Goal: Information Seeking & Learning: Find specific fact

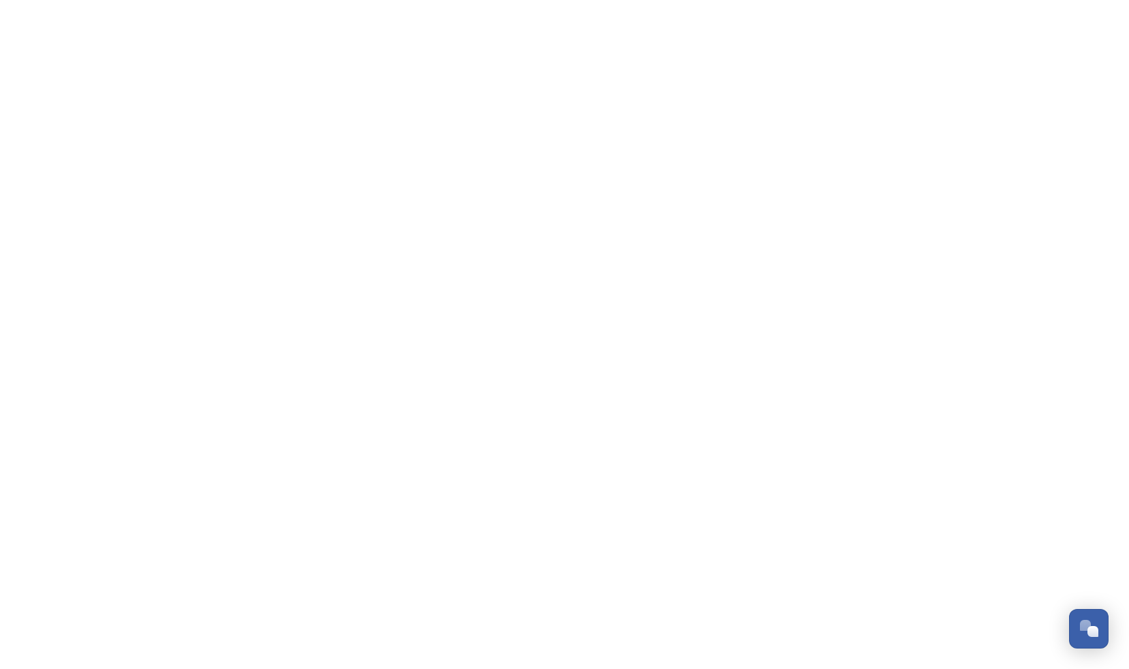
scroll to position [5784, 0]
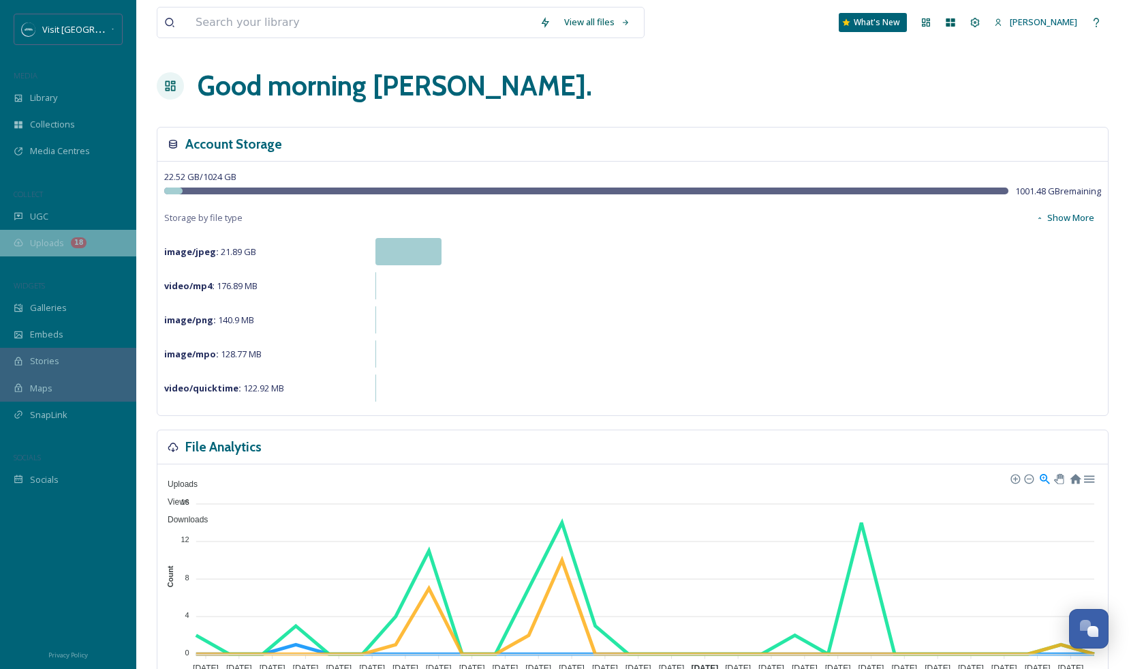
click at [53, 248] on span "Uploads" at bounding box center [47, 243] width 34 height 13
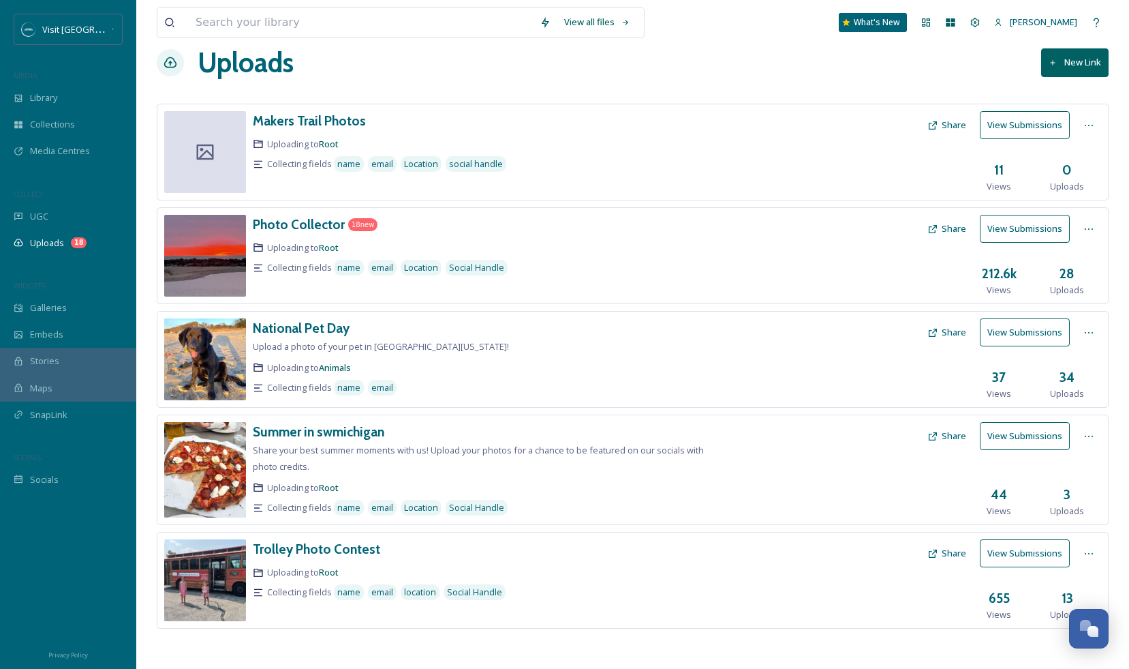
scroll to position [24, 0]
click at [322, 328] on h3 "National Pet Day" at bounding box center [301, 327] width 97 height 16
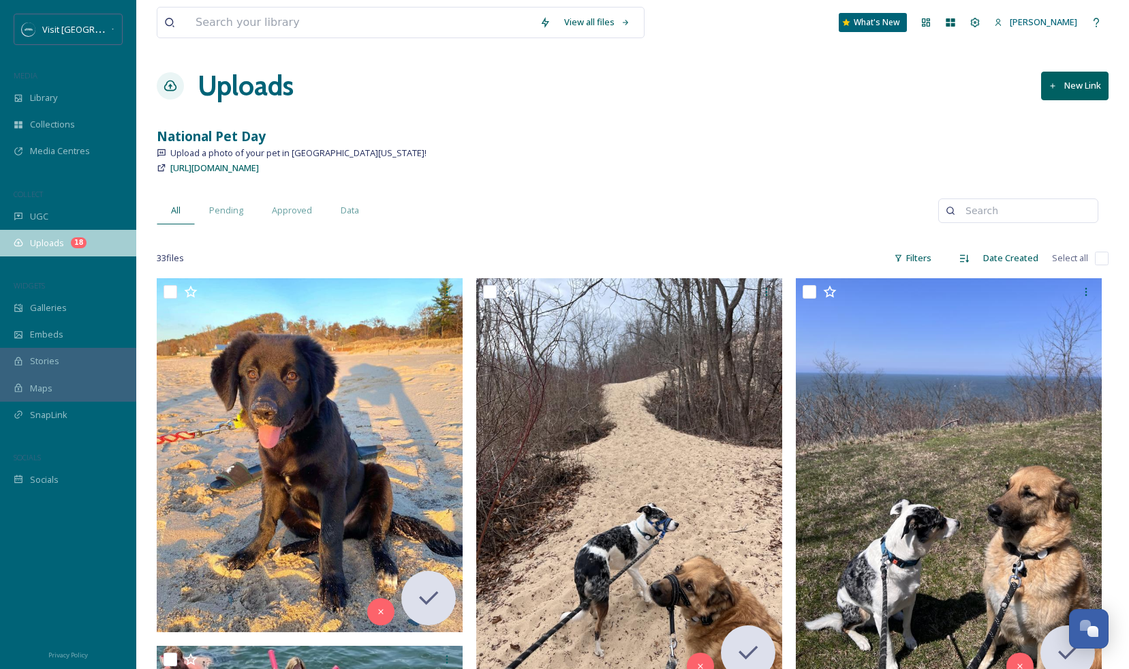
click at [38, 242] on span "Uploads" at bounding box center [47, 243] width 34 height 13
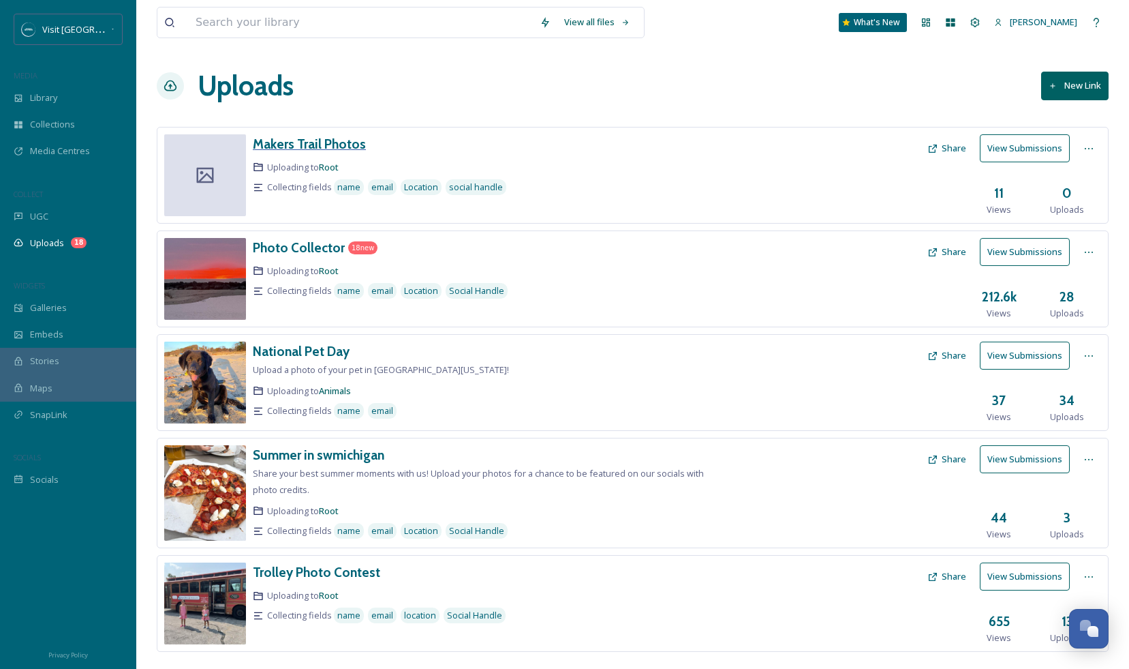
click at [347, 140] on h3 "Makers Trail Photos" at bounding box center [309, 144] width 113 height 16
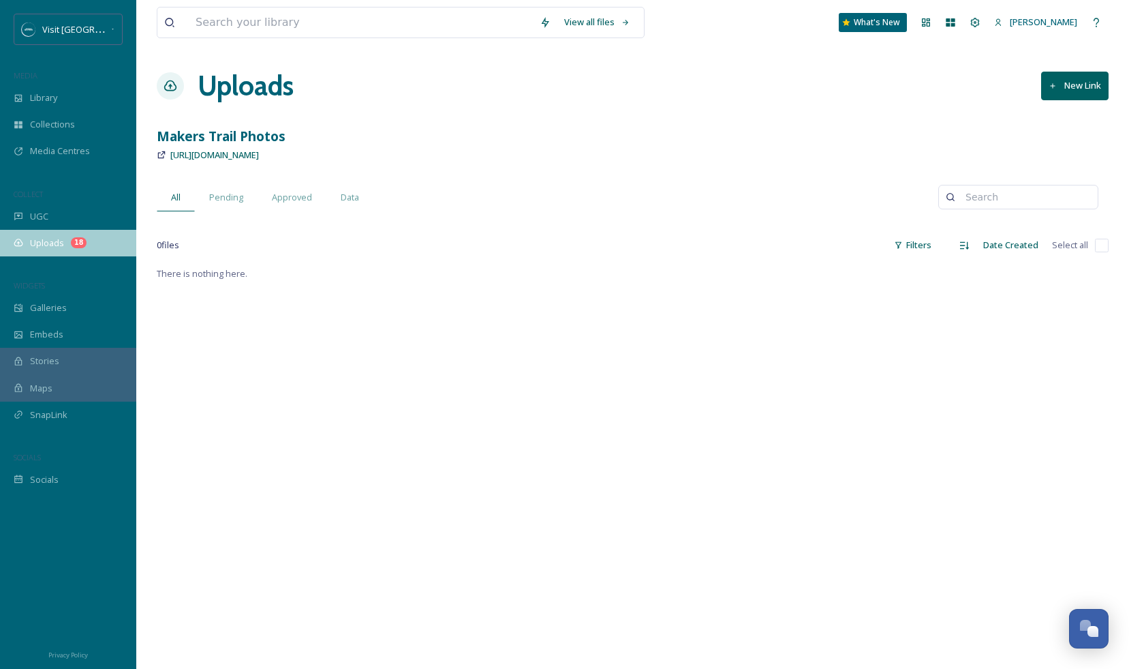
click at [46, 237] on span "Uploads" at bounding box center [47, 243] width 34 height 13
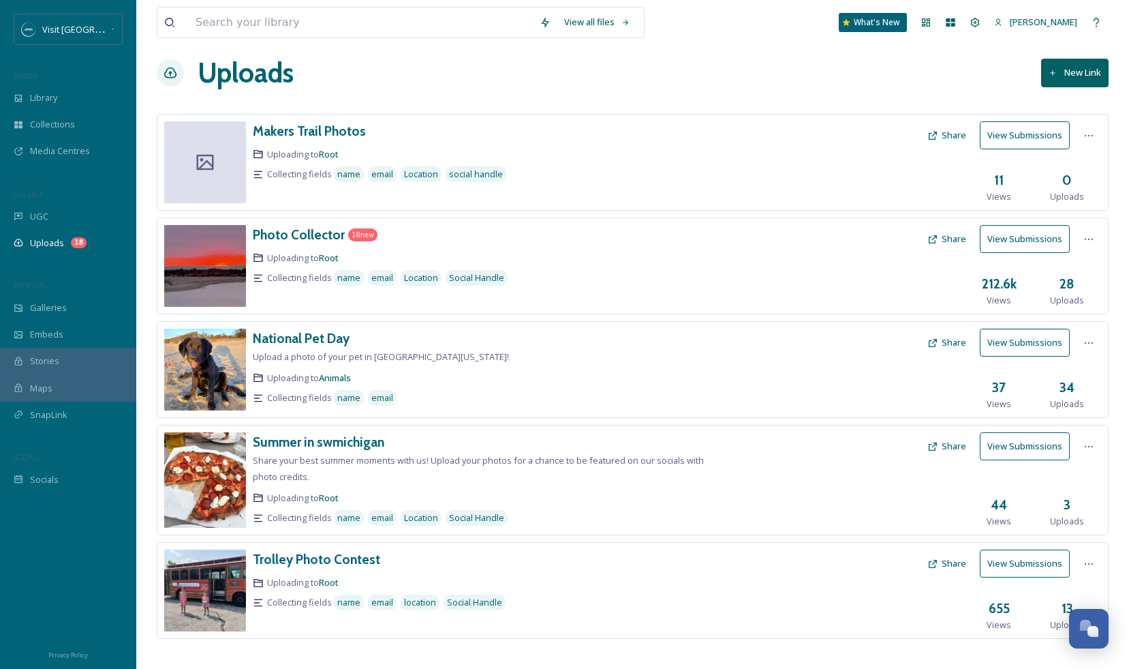
scroll to position [24, 0]
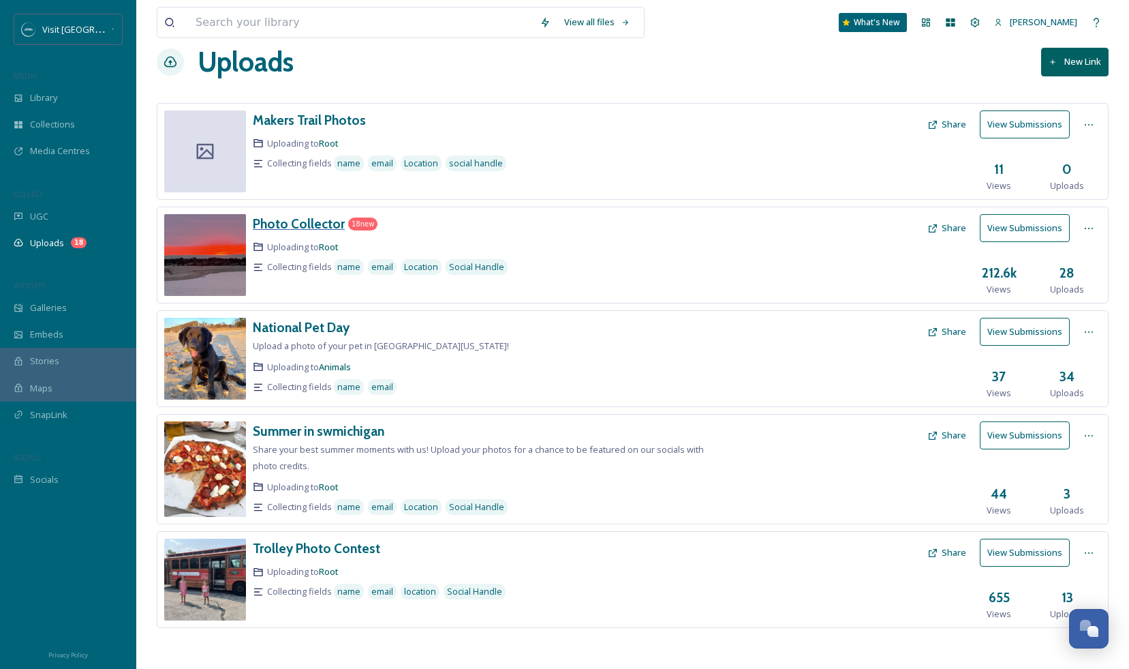
click at [284, 222] on h3 "Photo Collector" at bounding box center [299, 223] width 92 height 16
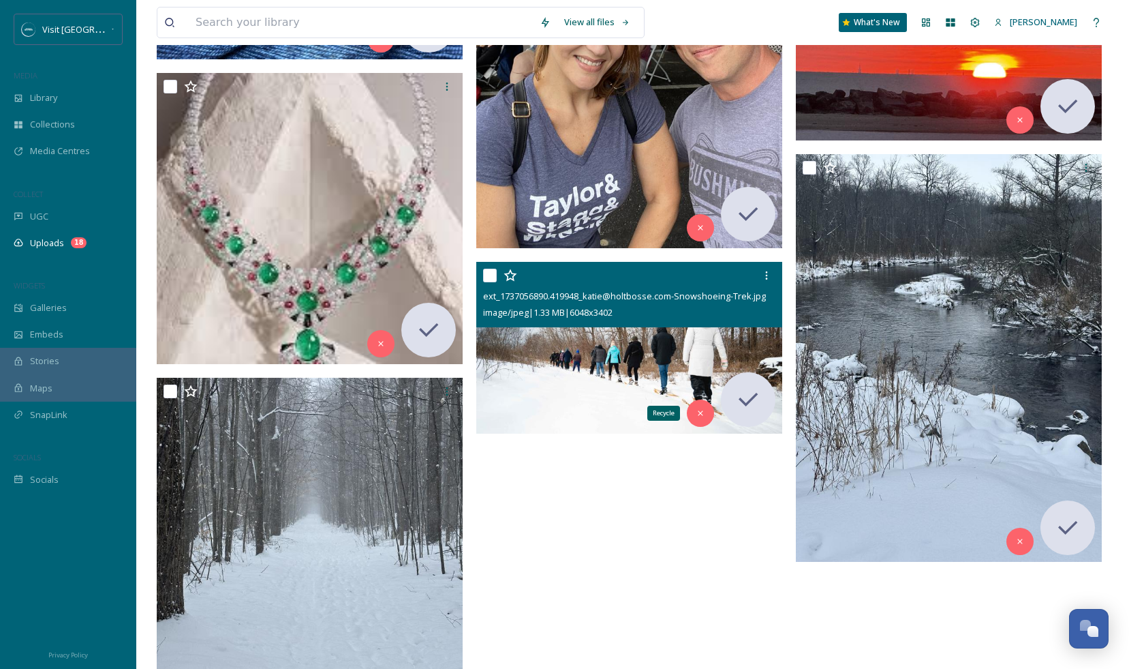
scroll to position [2982, 0]
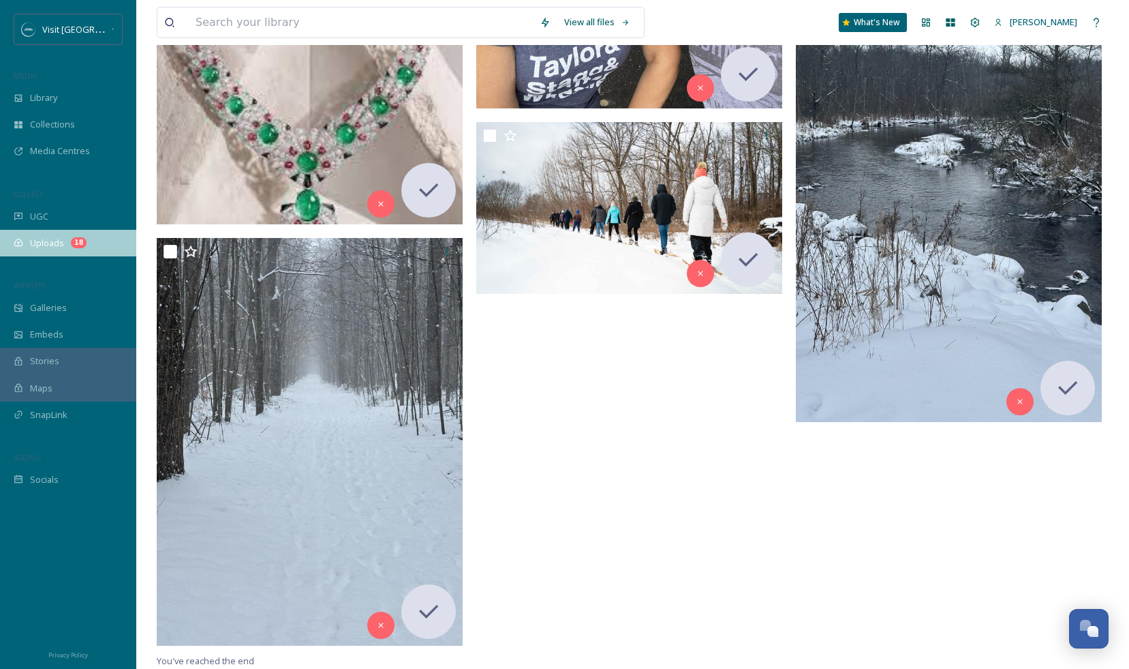
click at [38, 247] on span "Uploads" at bounding box center [47, 243] width 34 height 13
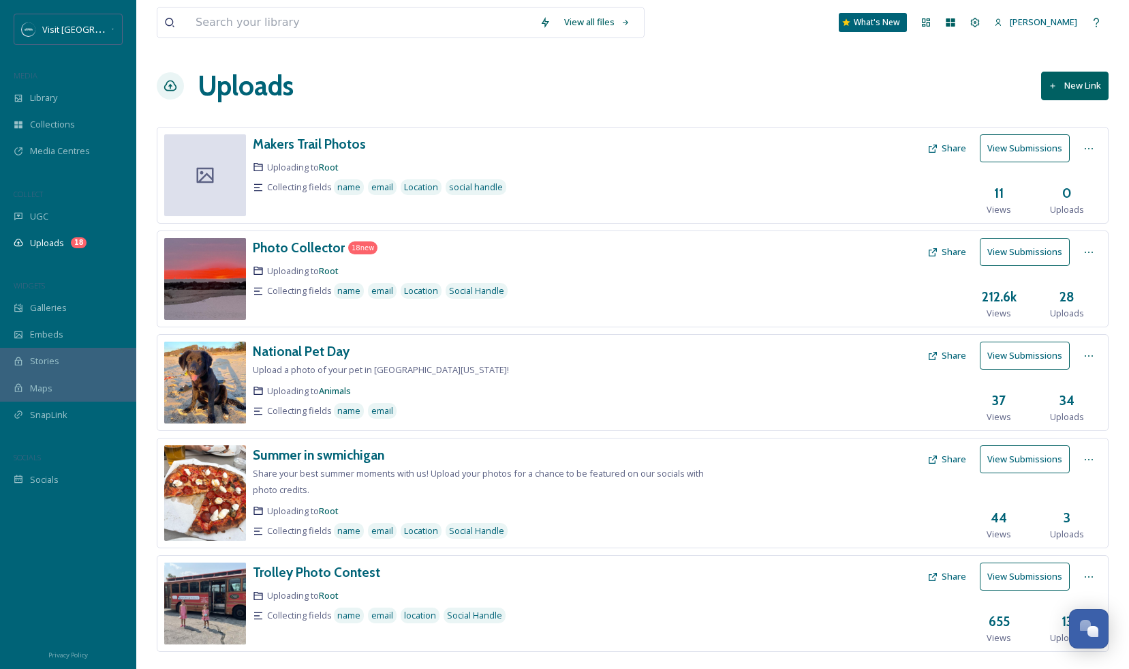
scroll to position [24, 0]
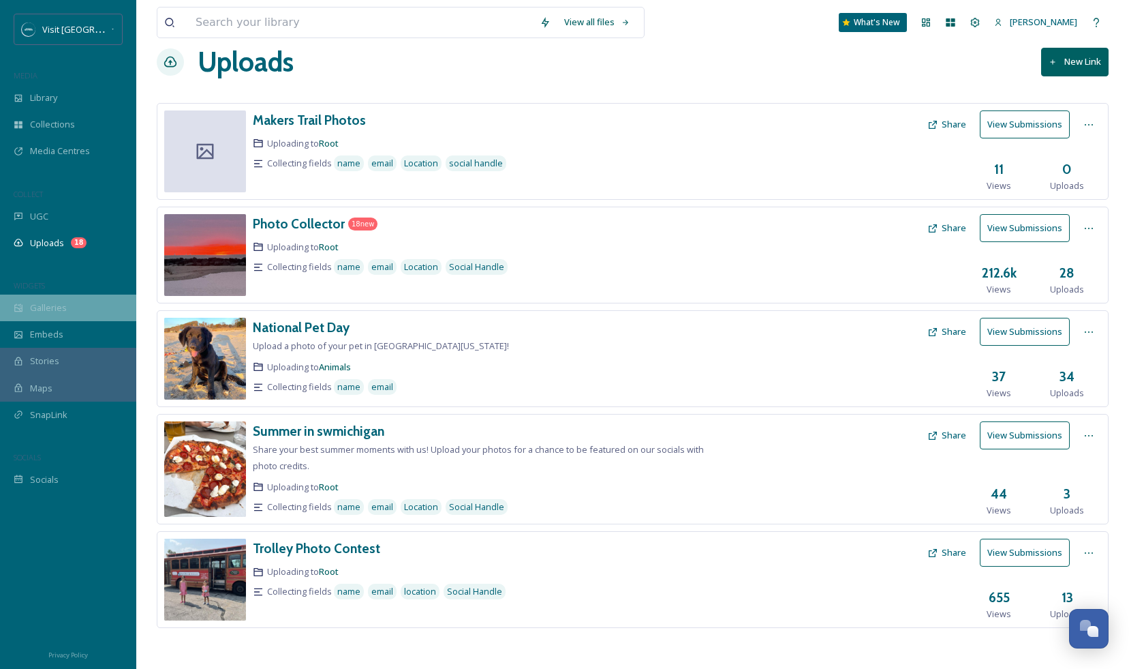
click at [64, 303] on span "Galleries" at bounding box center [48, 307] width 37 height 13
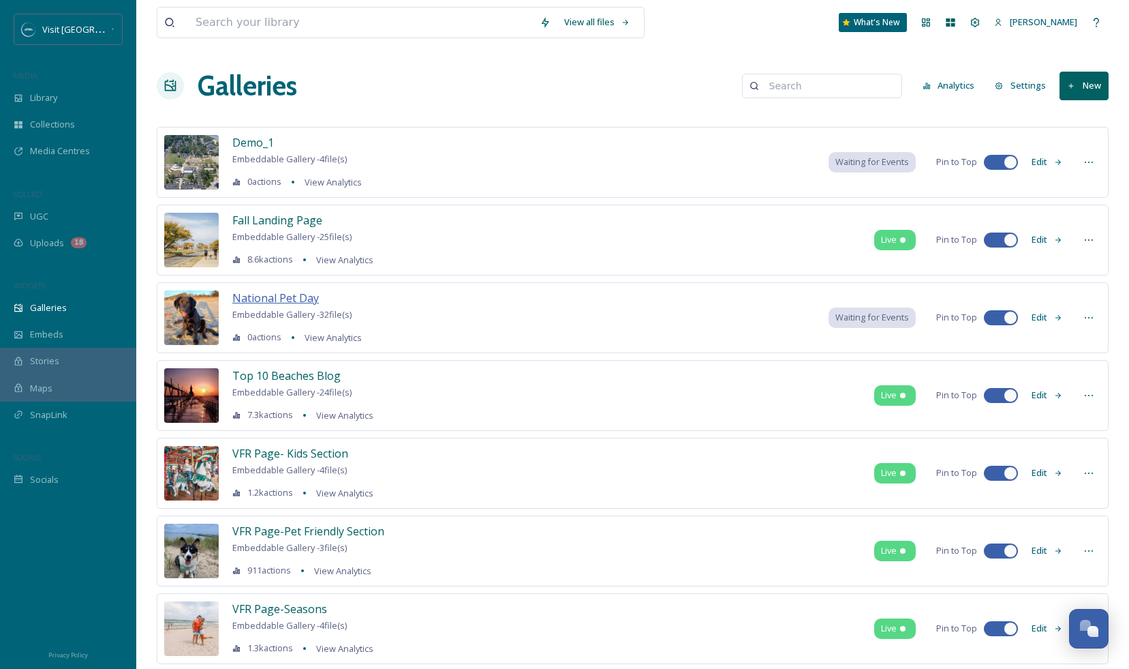
click at [278, 294] on span "National Pet Day" at bounding box center [275, 297] width 87 height 15
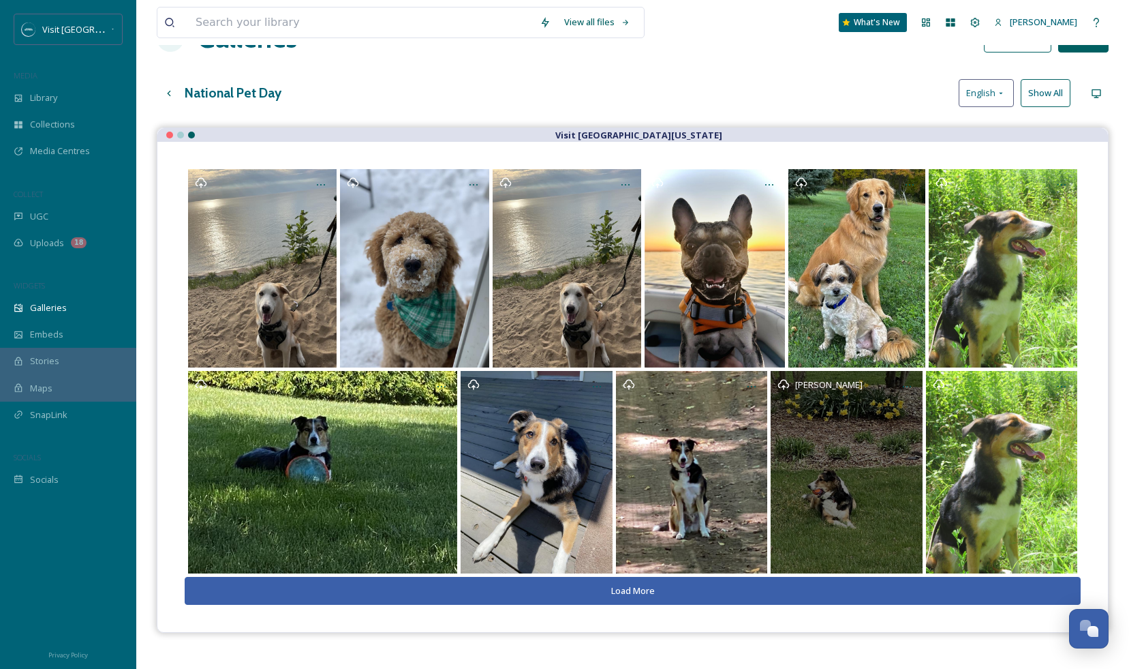
scroll to position [48, 0]
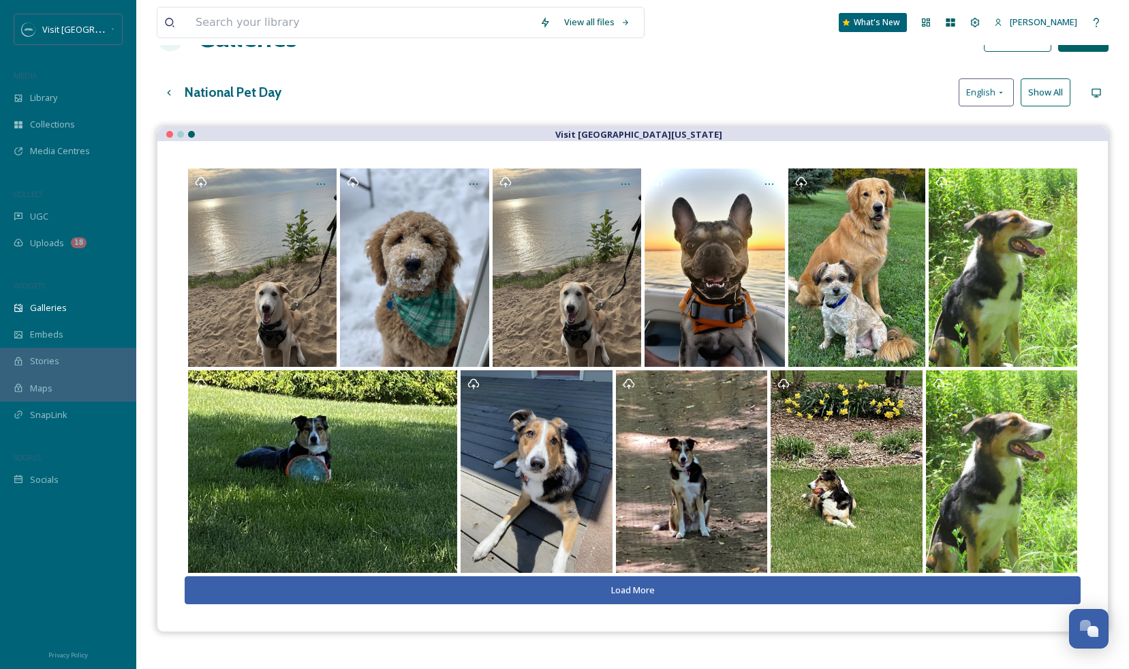
click at [660, 576] on button "Load More" at bounding box center [633, 590] width 896 height 28
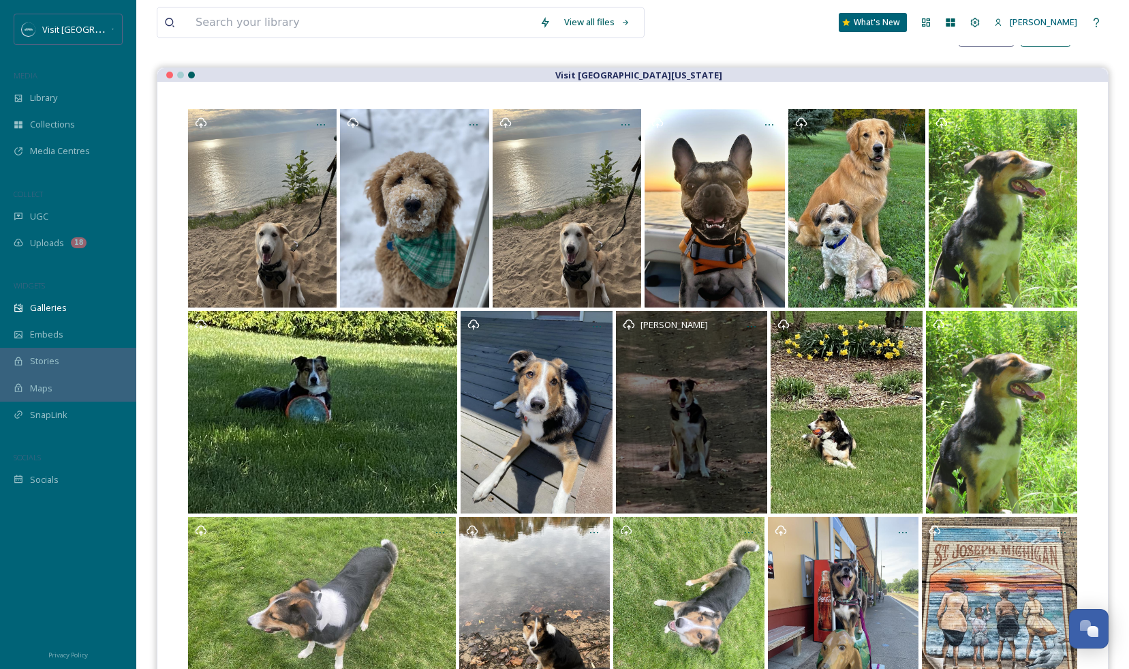
scroll to position [235, 0]
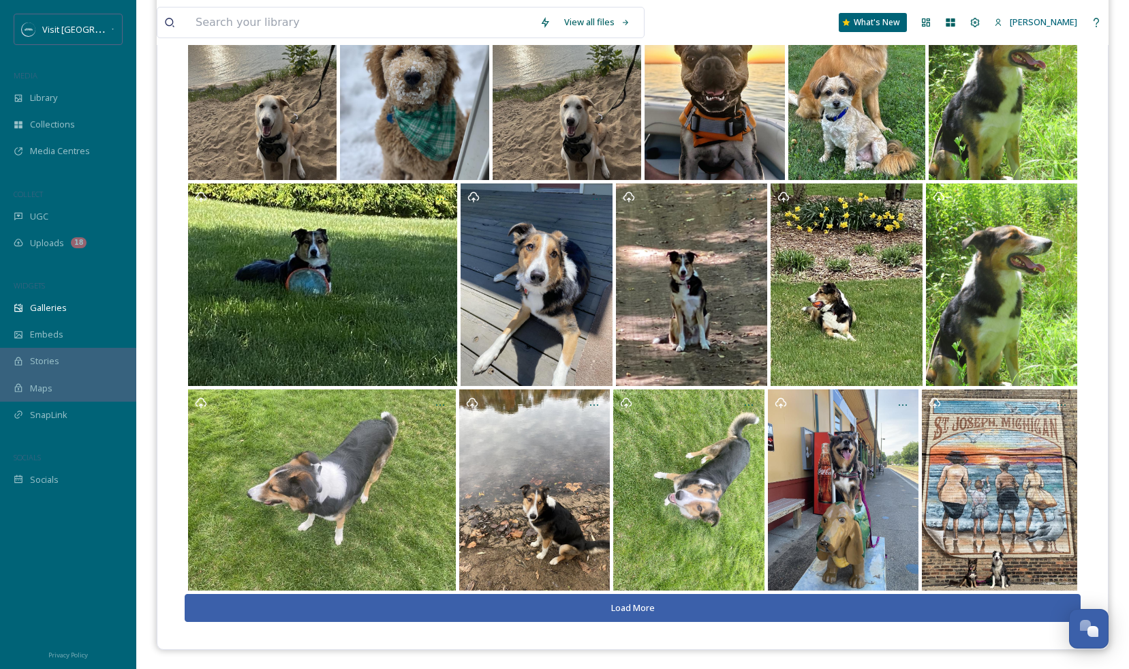
click at [646, 607] on button "Load More" at bounding box center [633, 608] width 896 height 28
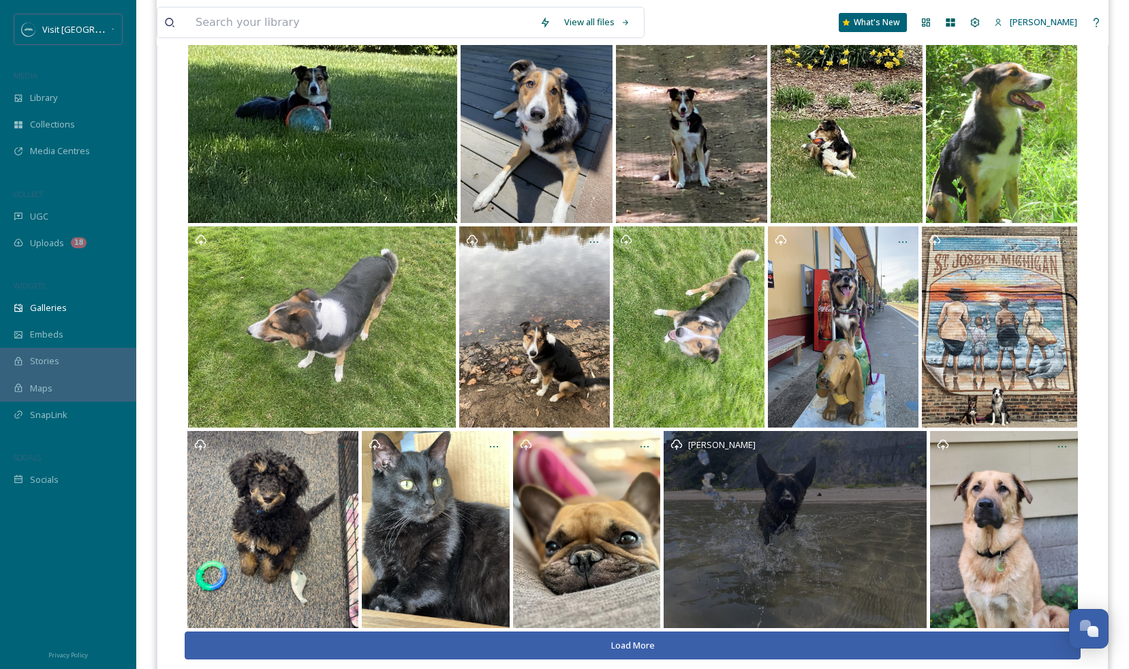
scroll to position [436, 0]
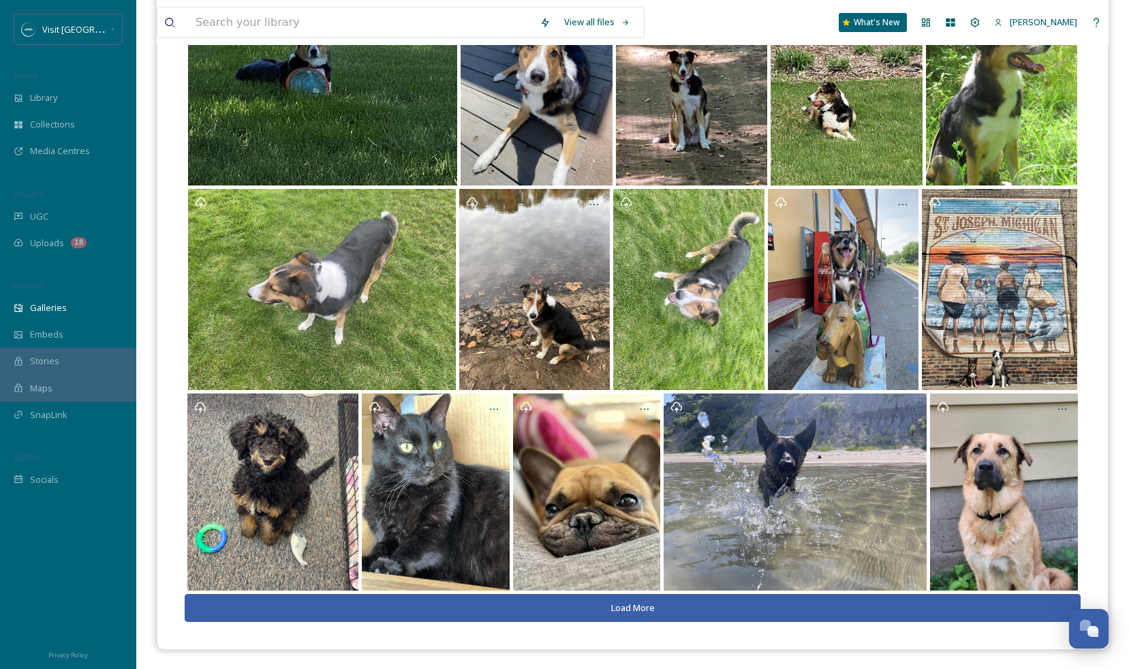
click at [631, 595] on button "Load More" at bounding box center [633, 608] width 896 height 28
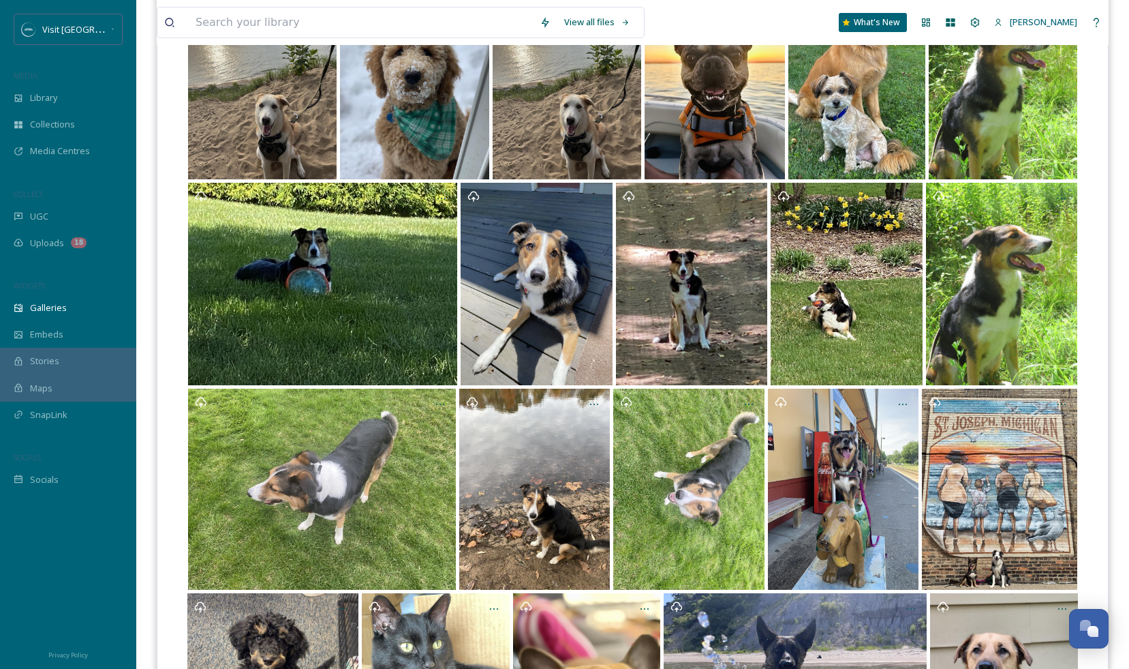
scroll to position [0, 0]
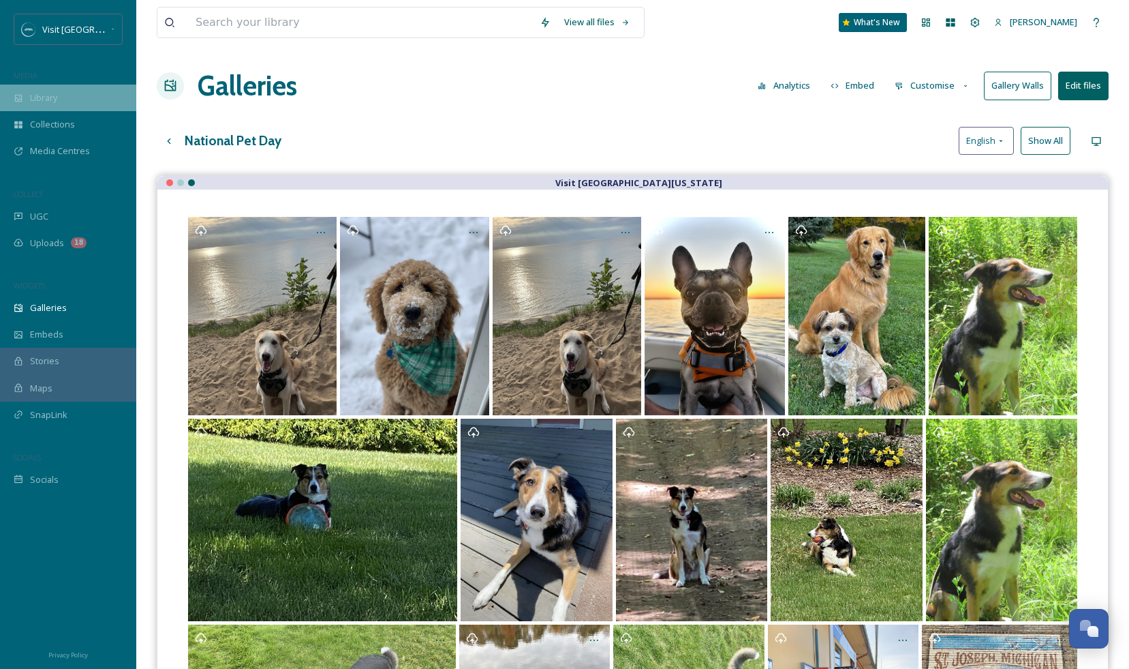
click at [41, 96] on span "Library" at bounding box center [43, 97] width 27 height 13
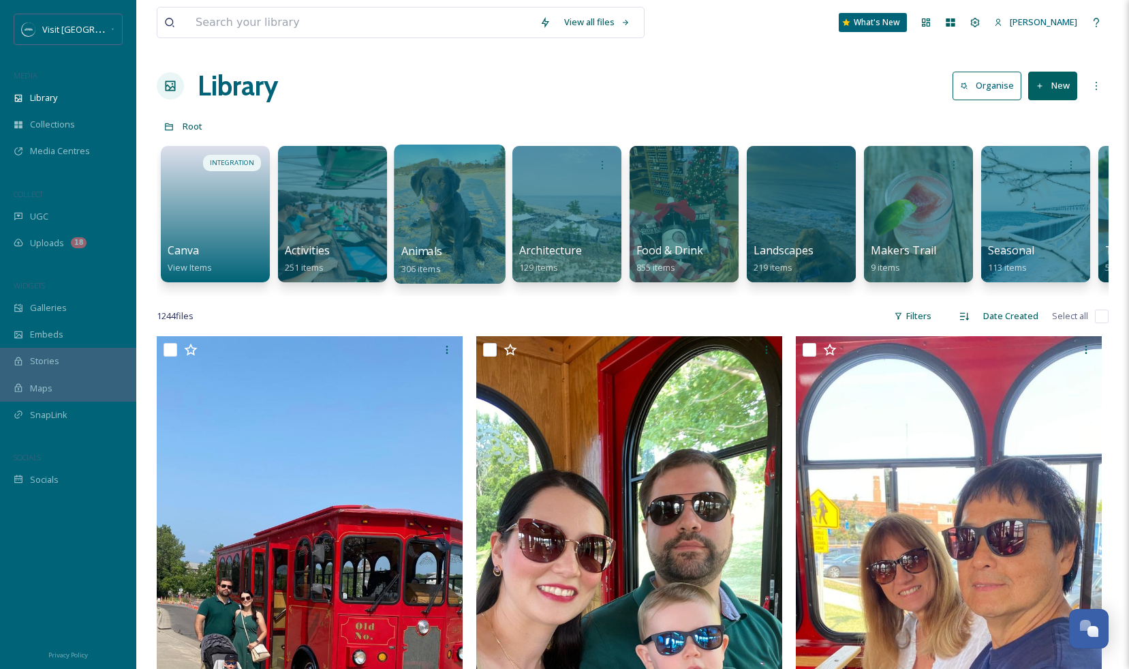
click at [434, 183] on div at bounding box center [449, 214] width 111 height 139
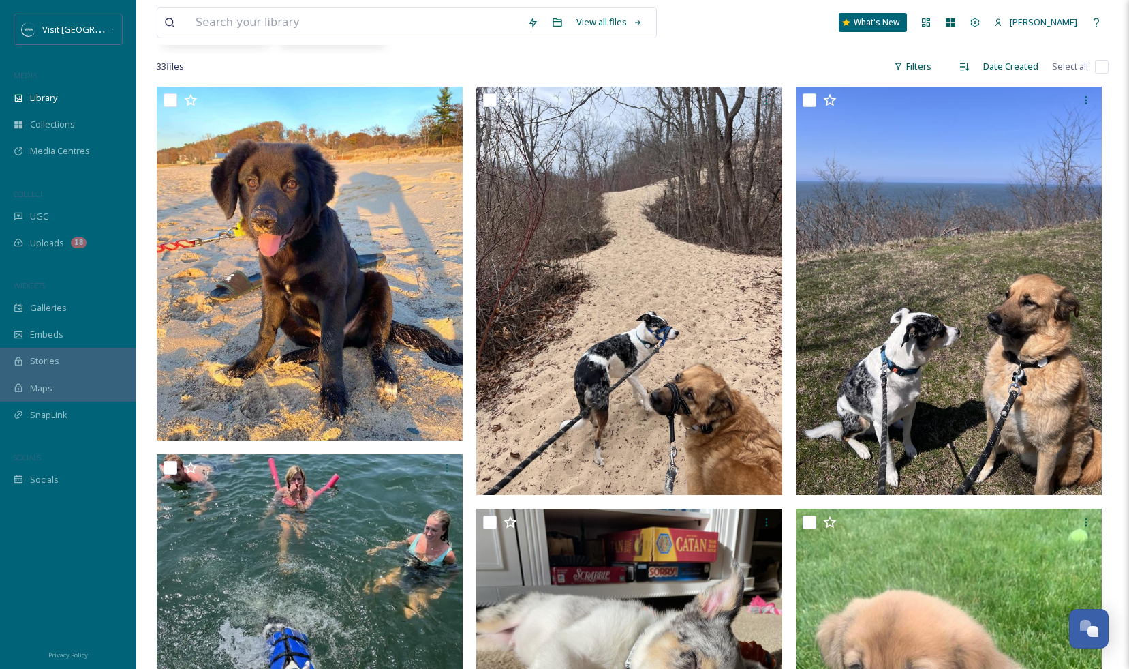
scroll to position [157, 0]
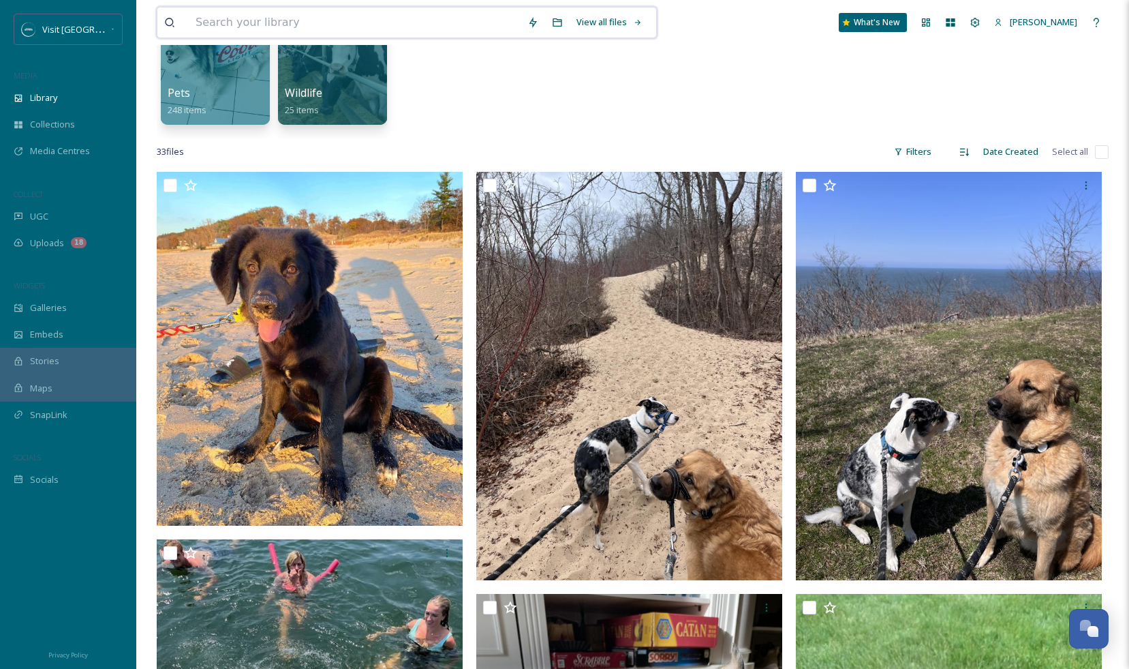
click at [245, 20] on input at bounding box center [355, 22] width 332 height 30
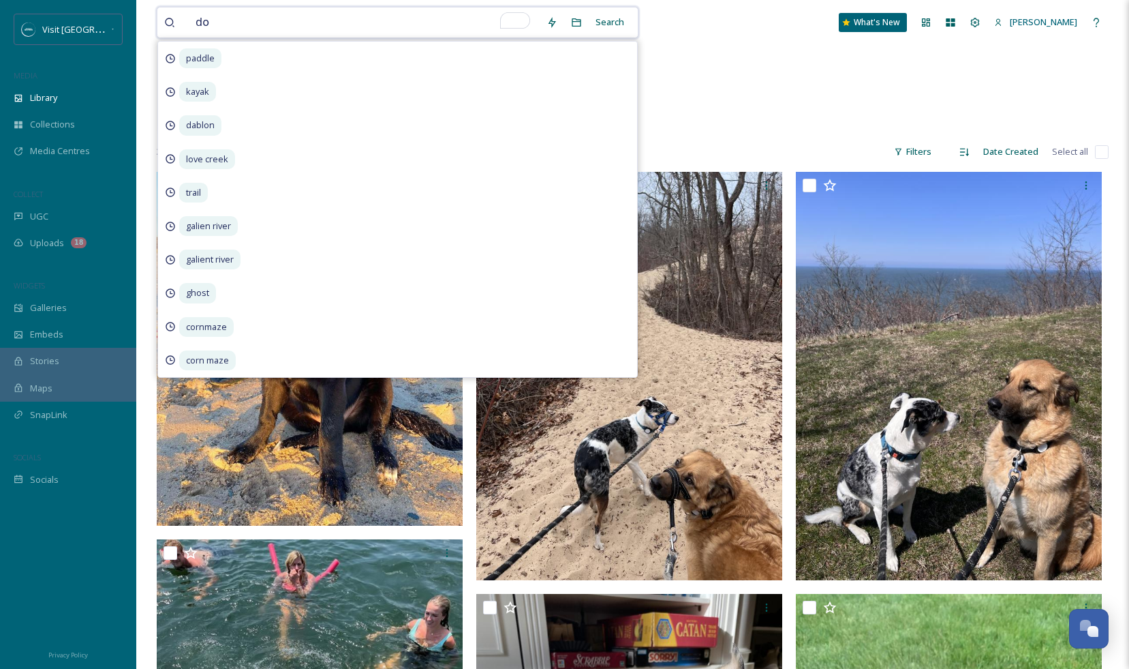
type input "dog"
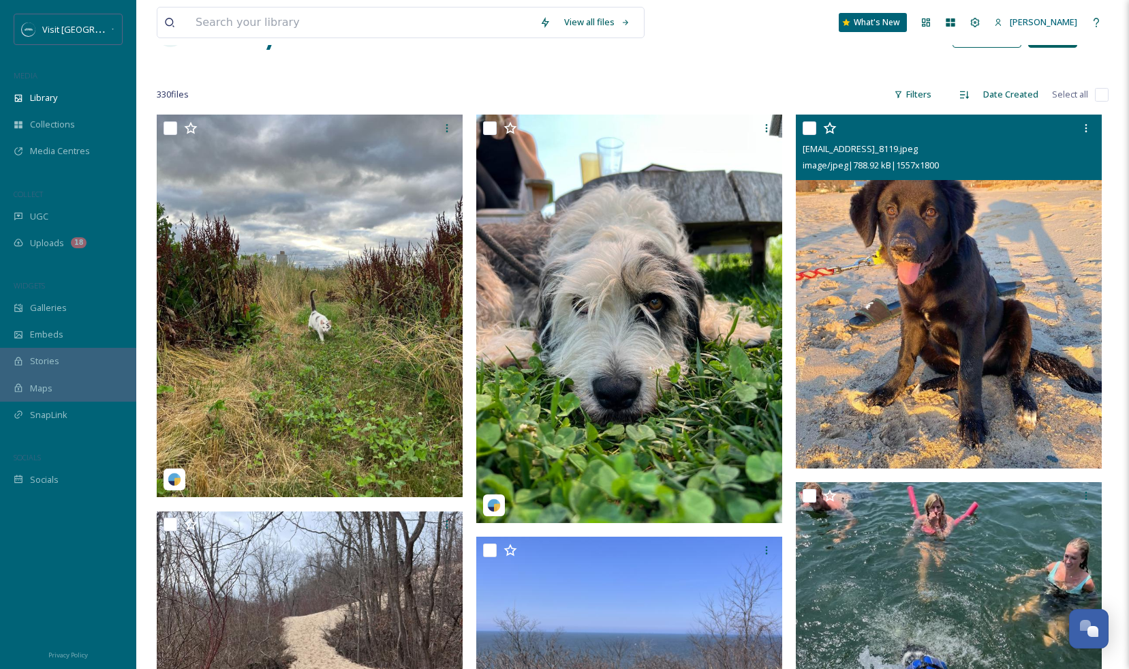
scroll to position [55, 0]
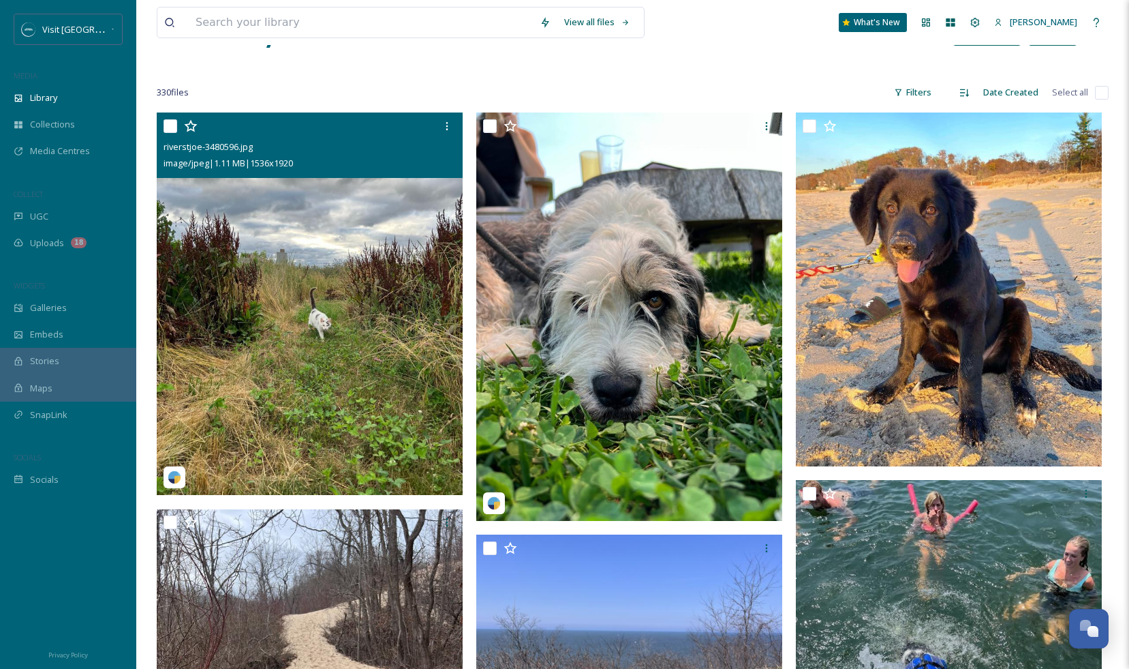
click at [344, 332] on img at bounding box center [310, 303] width 306 height 382
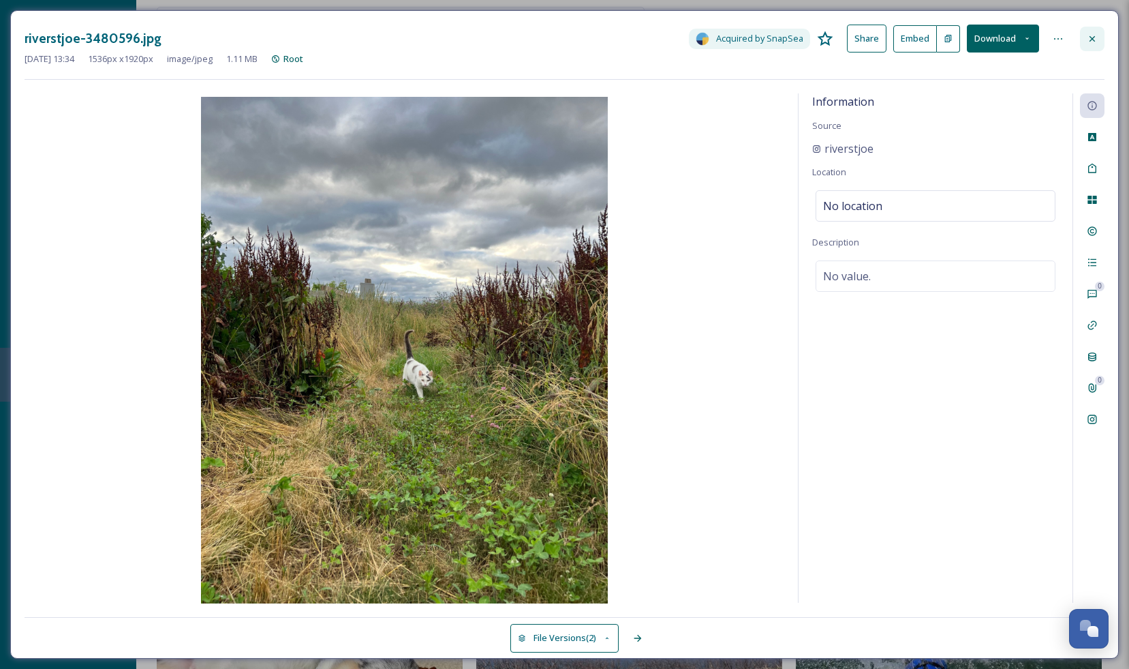
click at [1094, 43] on icon at bounding box center [1092, 38] width 11 height 11
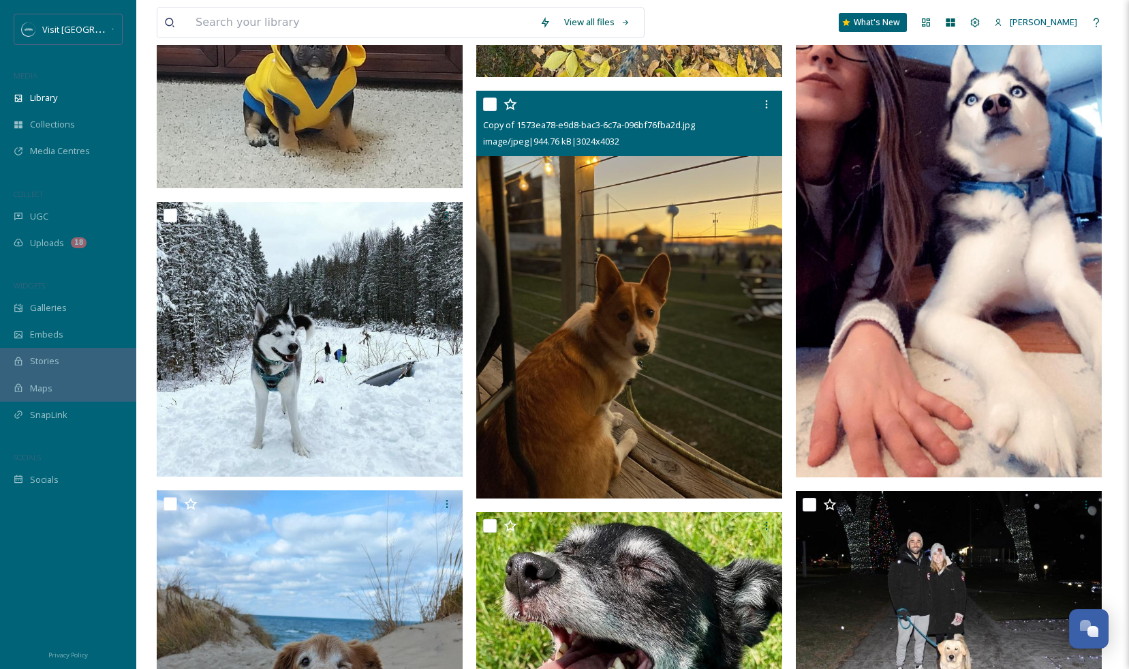
scroll to position [13711, 0]
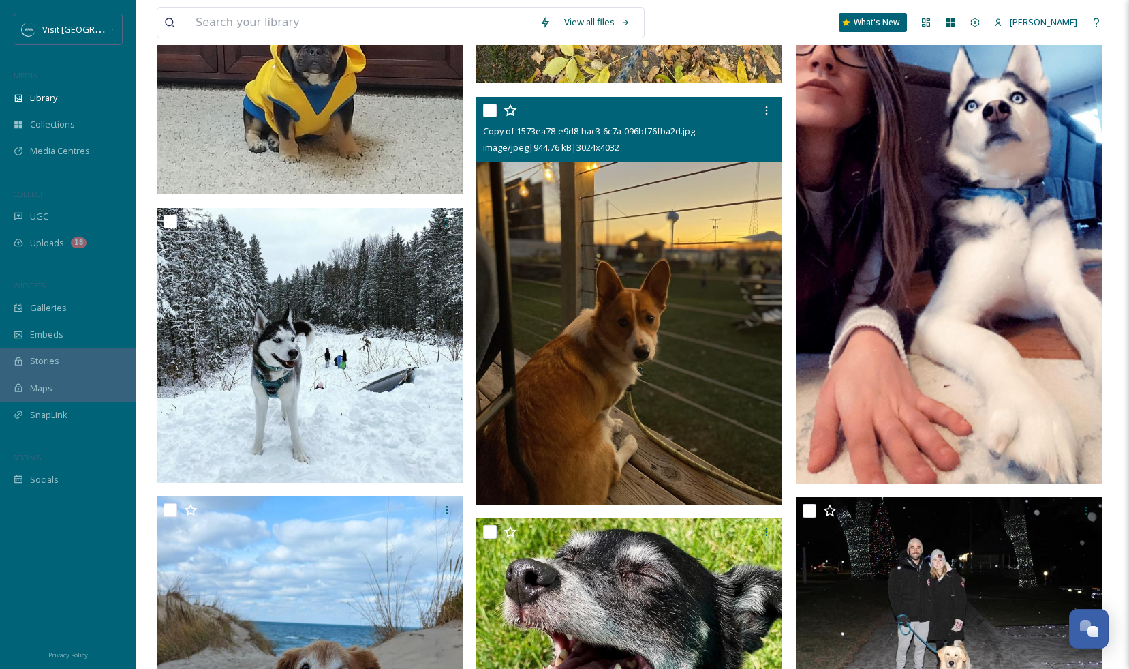
click at [710, 318] on img at bounding box center [629, 301] width 306 height 408
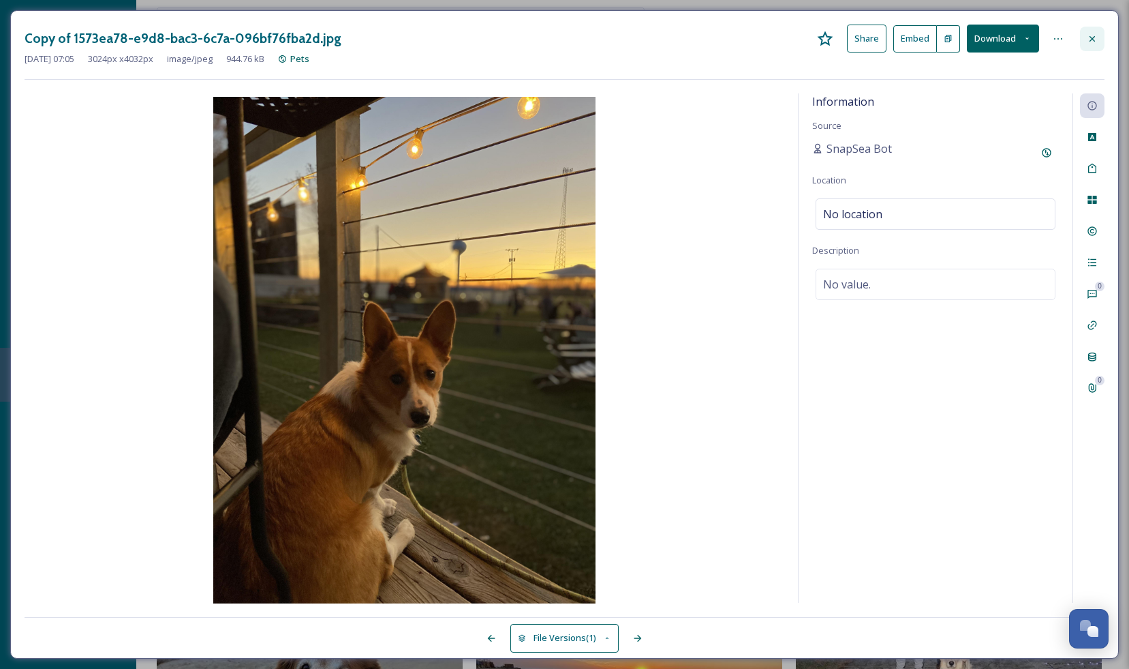
click at [1097, 45] on div at bounding box center [1092, 39] width 25 height 25
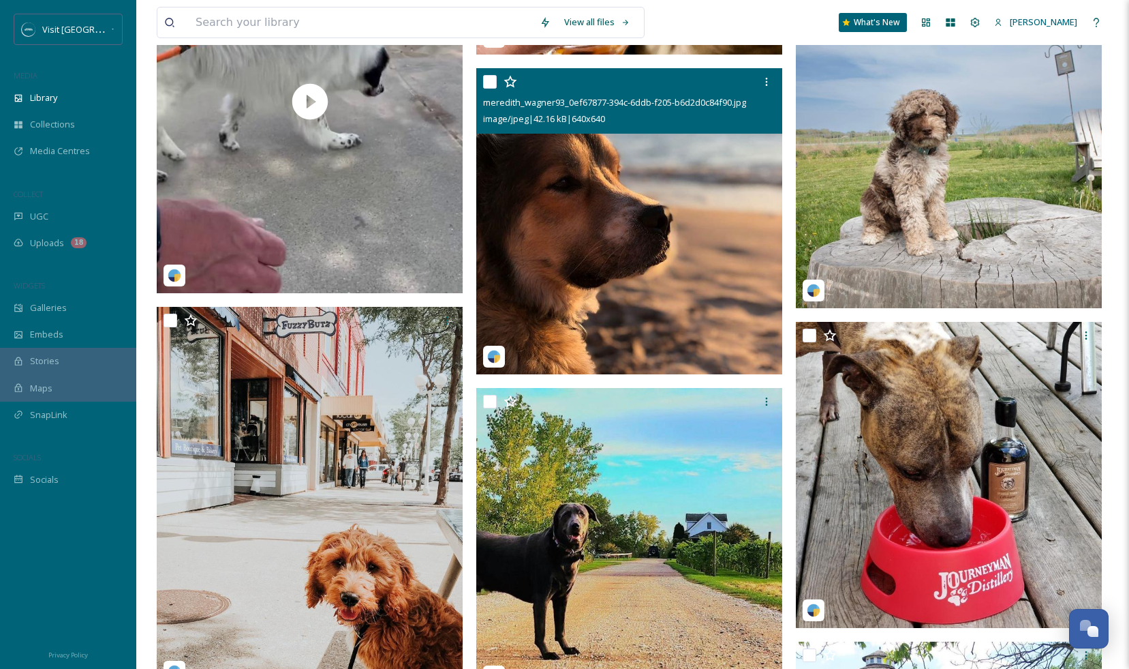
scroll to position [19900, 0]
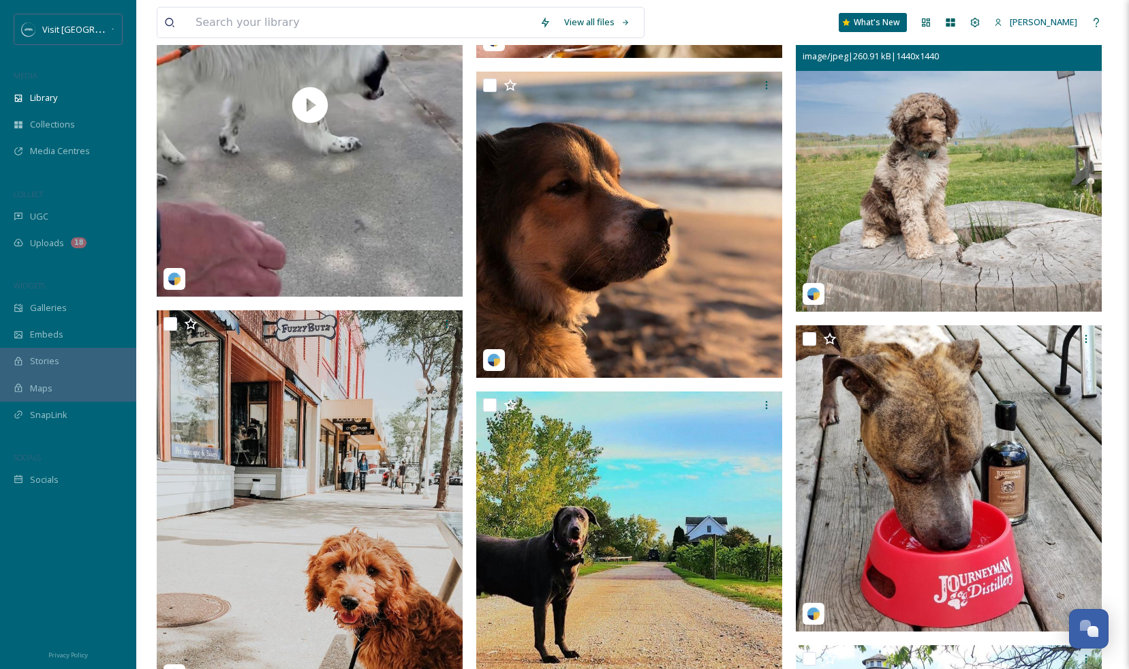
click at [995, 161] on img at bounding box center [949, 158] width 306 height 306
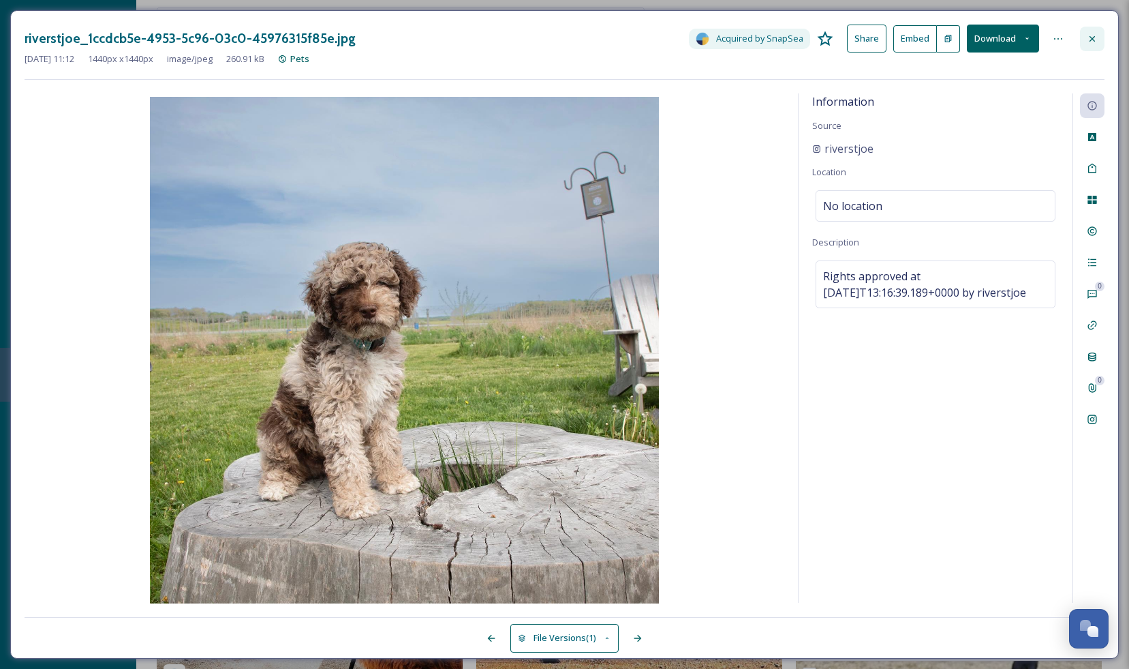
click at [1091, 37] on icon at bounding box center [1092, 38] width 11 height 11
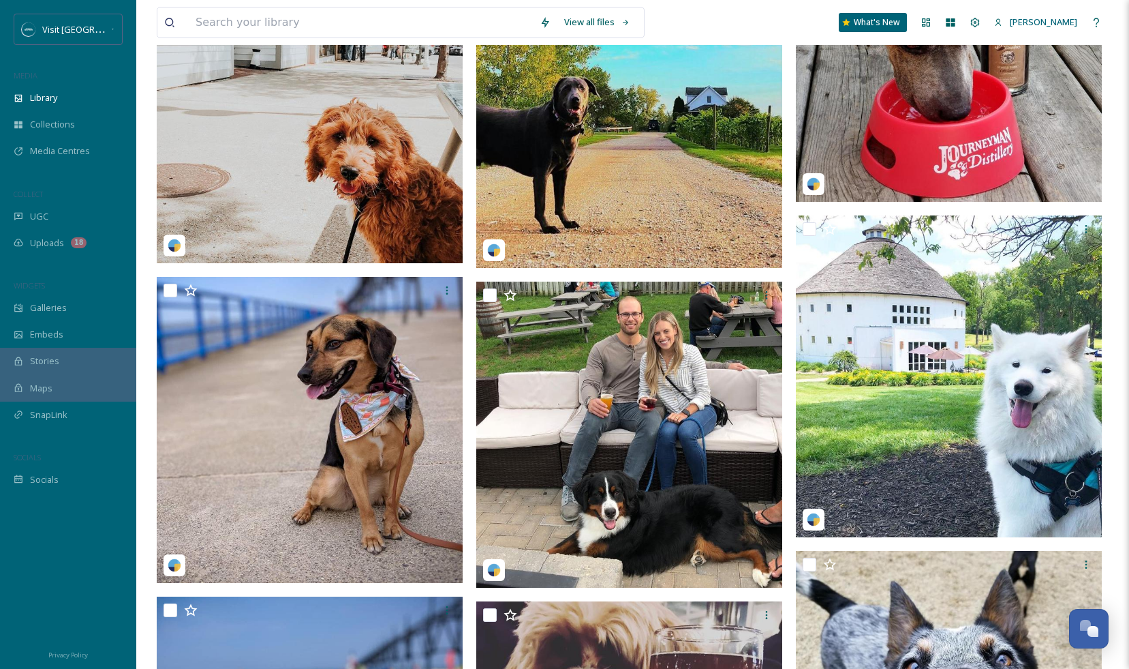
scroll to position [20349, 0]
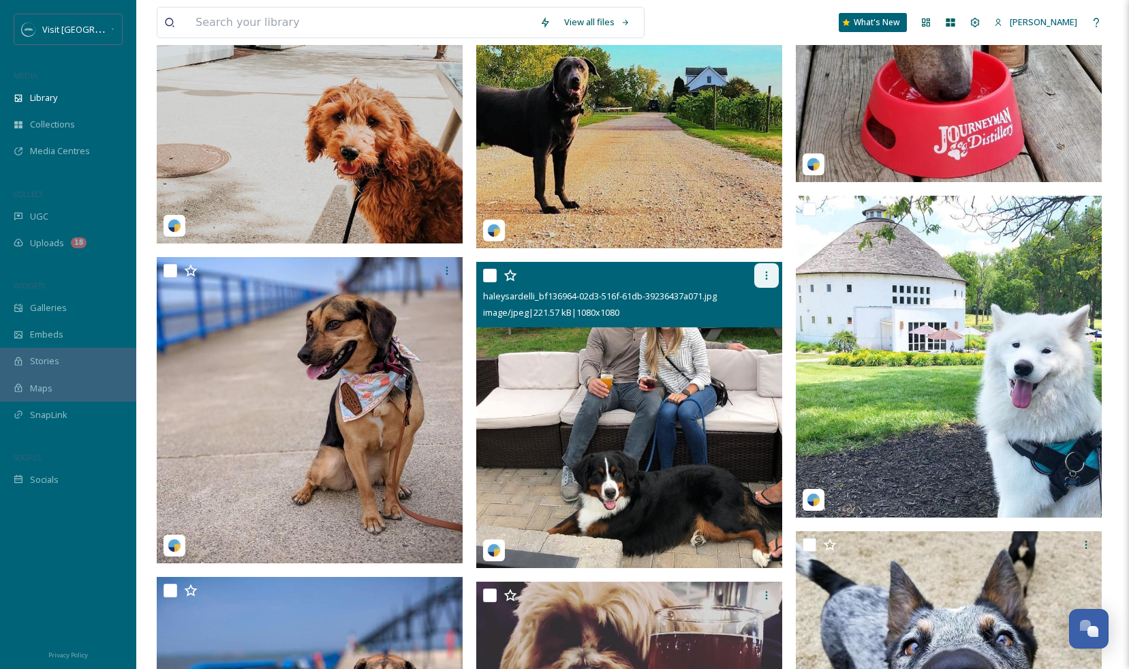
click at [765, 279] on icon at bounding box center [766, 275] width 11 height 11
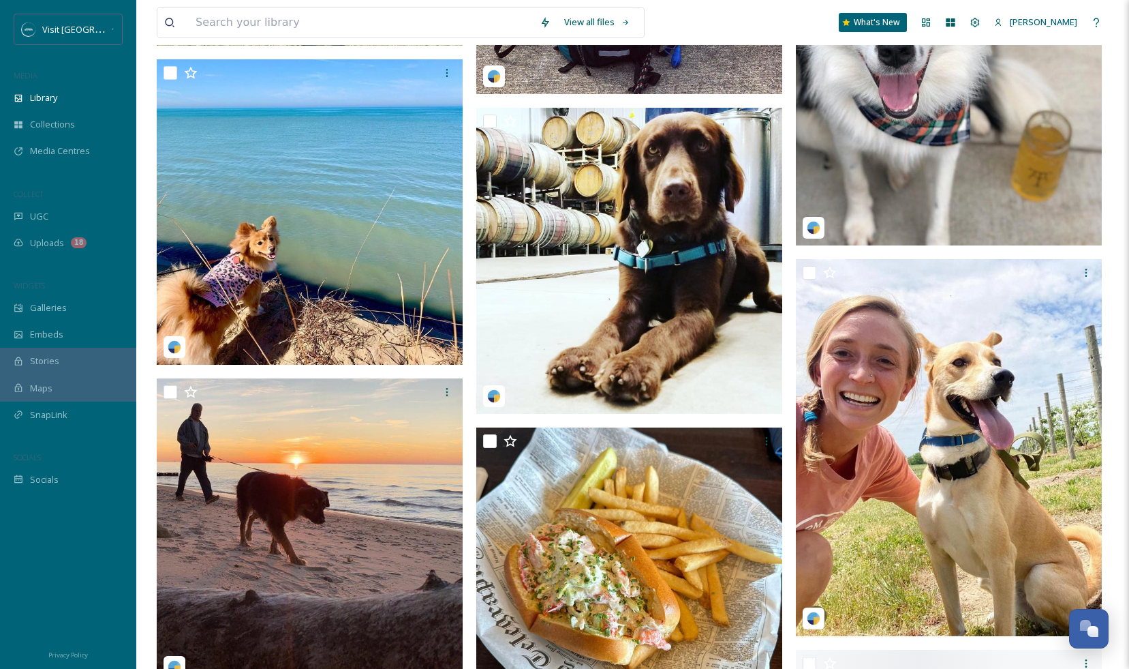
scroll to position [25381, 0]
